Goal: Register for event/course

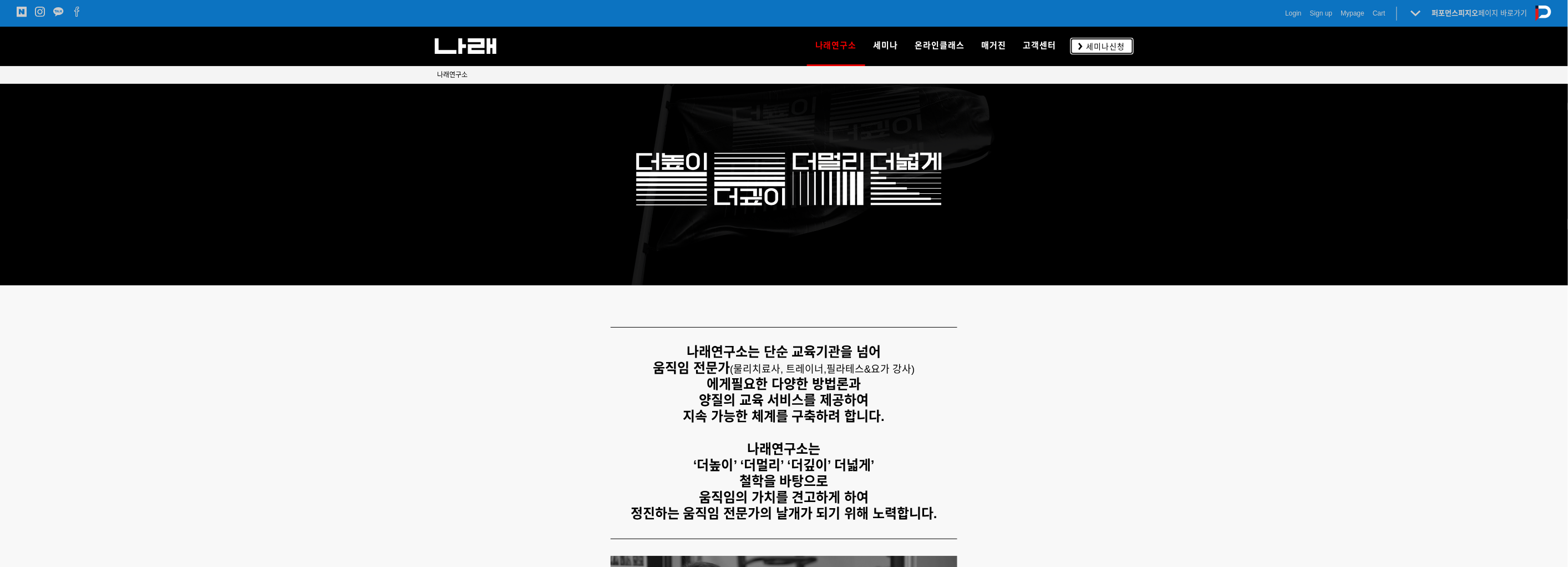
click at [1086, 43] on span "세미나신청" at bounding box center [1104, 46] width 42 height 11
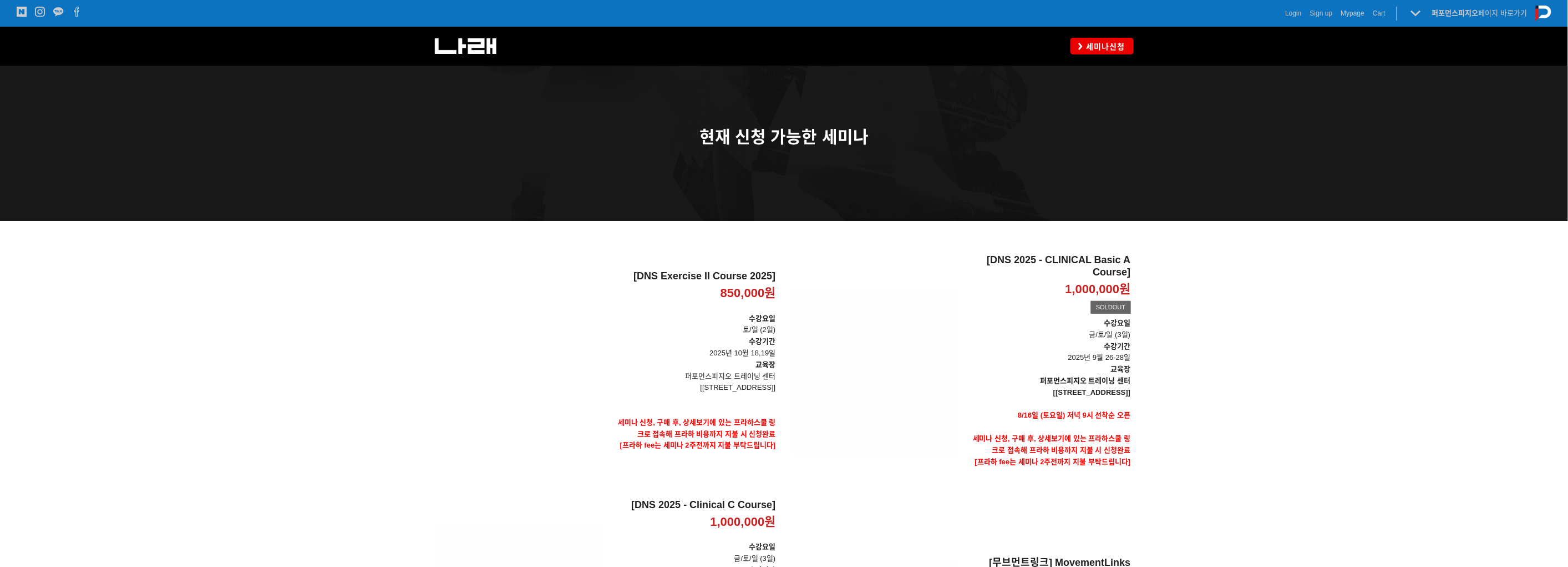
scroll to position [150, 0]
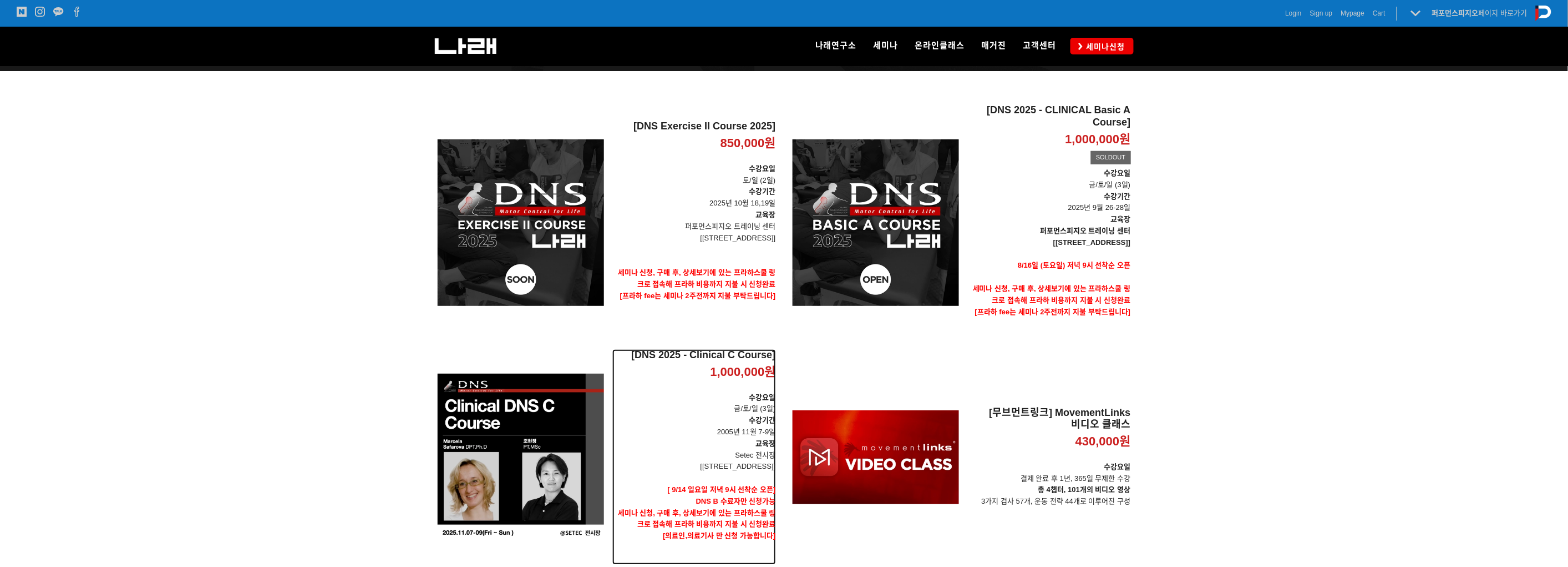
click at [726, 366] on p "1,000,000원" at bounding box center [743, 372] width 66 height 16
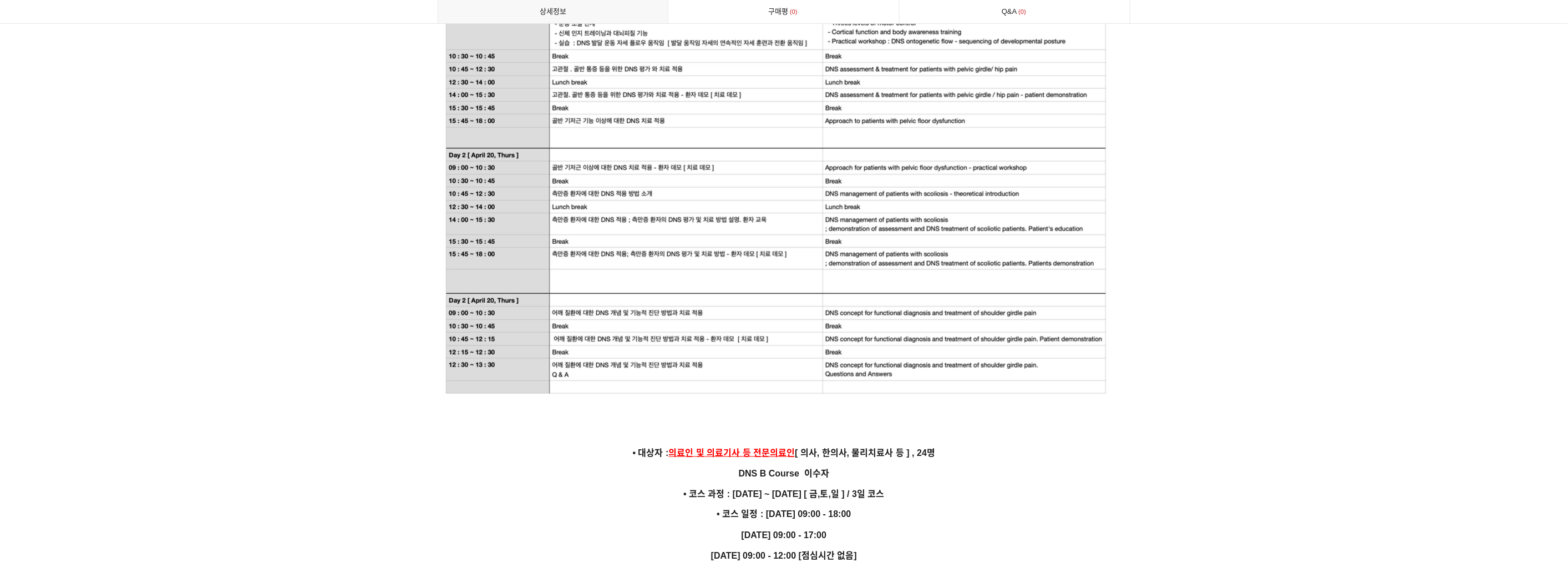
scroll to position [2590, 0]
